Goal: Find contact information: Find contact information

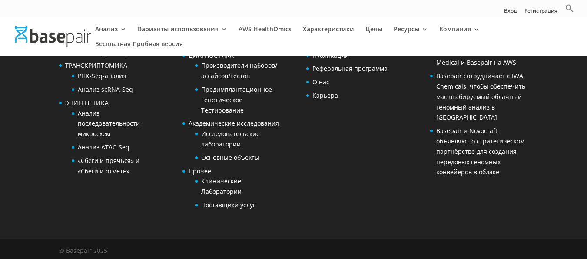
scroll to position [1835, 0]
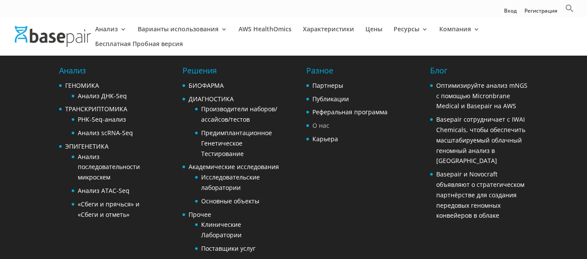
click at [323, 126] on ya-tr-span "О нас" at bounding box center [321, 125] width 17 height 8
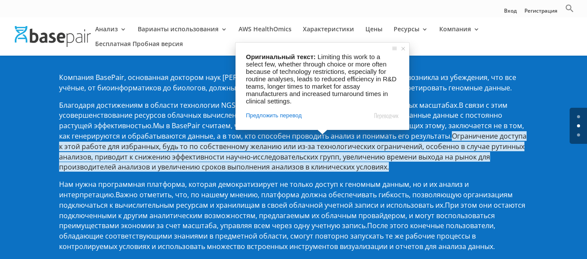
scroll to position [87, 0]
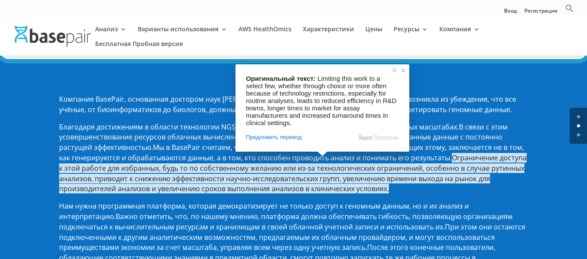
click at [403, 70] on span at bounding box center [403, 70] width 9 height 9
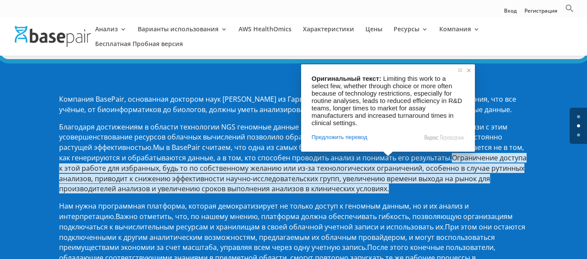
click at [472, 70] on span at bounding box center [469, 70] width 9 height 9
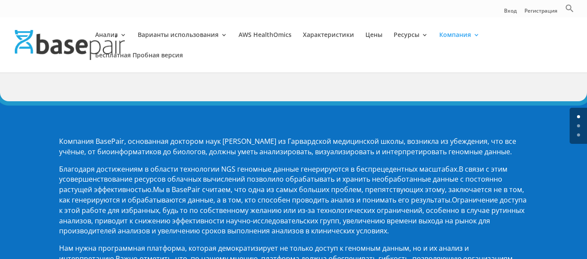
scroll to position [0, 0]
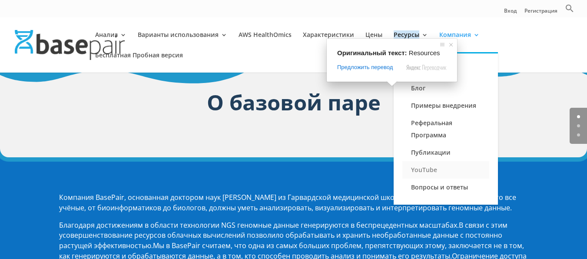
click at [429, 169] on ya-tr-span "YouTube" at bounding box center [424, 170] width 26 height 8
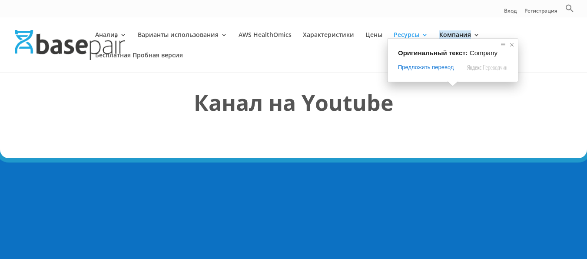
click at [513, 44] on span at bounding box center [512, 44] width 9 height 9
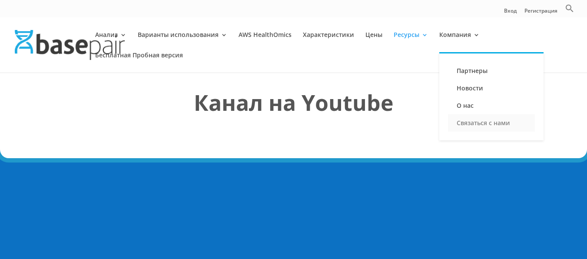
click at [471, 123] on ya-tr-span "Связаться с нами" at bounding box center [483, 123] width 53 height 8
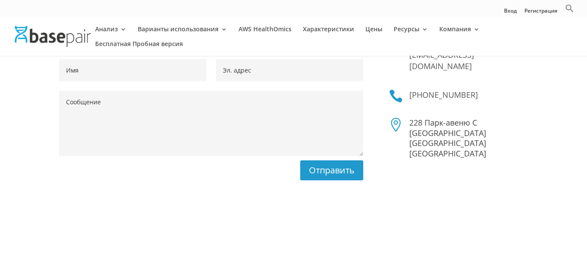
scroll to position [43, 0]
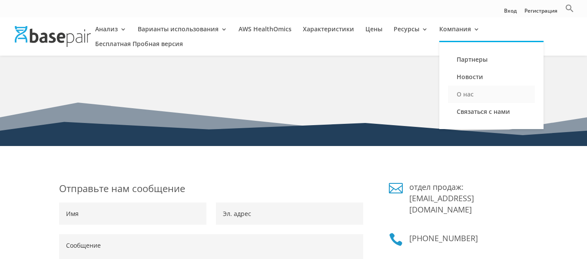
click at [457, 90] on ya-tr-span "О нас" at bounding box center [465, 94] width 17 height 8
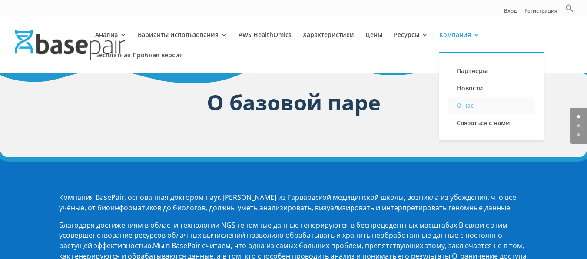
click at [457, 104] on ya-tr-span "О нас" at bounding box center [465, 105] width 17 height 8
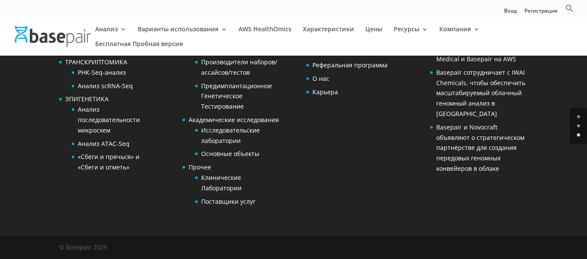
scroll to position [1648, 0]
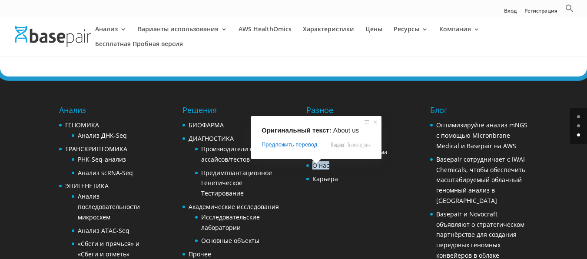
click at [317, 168] on ya-tr-span "О нас" at bounding box center [321, 165] width 17 height 8
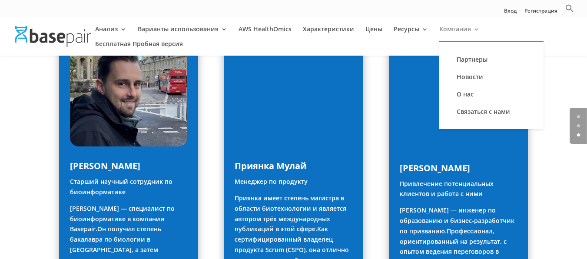
scroll to position [908, 0]
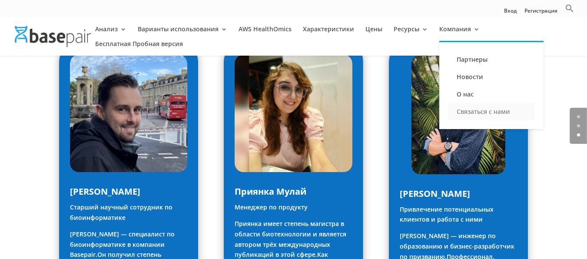
click at [476, 113] on ya-tr-span "Связаться с нами" at bounding box center [483, 111] width 53 height 8
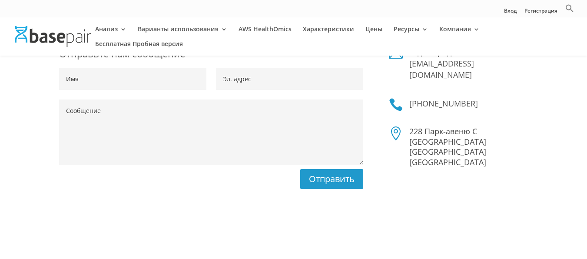
scroll to position [174, 0]
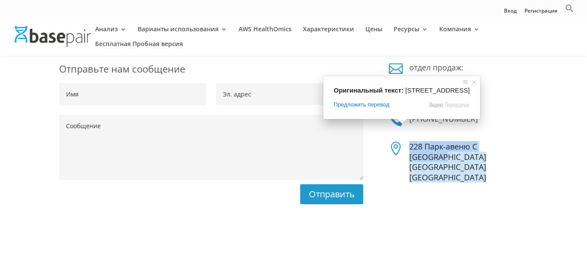
drag, startPoint x: 407, startPoint y: 136, endPoint x: 463, endPoint y: 146, distance: 56.5
click at [463, 146] on div "228 Парк-авеню С Нью-Йорк Нью-Йорк США" at bounding box center [465, 162] width 125 height 41
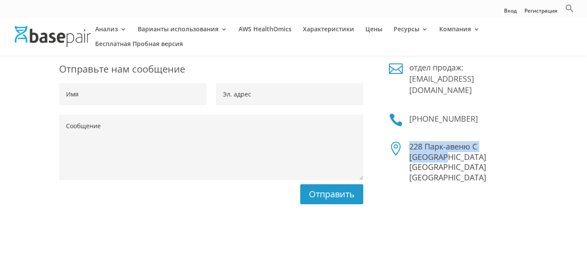
copy p "228 Парк-авеню С Нью-Йорк"
